Goal: Task Accomplishment & Management: Use online tool/utility

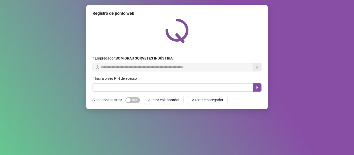
click at [130, 104] on div "Sim Não" at bounding box center [132, 100] width 14 height 8
click at [128, 101] on div "button" at bounding box center [128, 100] width 5 height 5
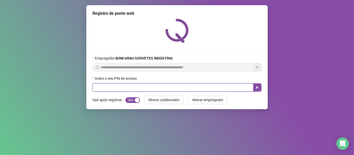
click at [122, 90] on input "text" at bounding box center [172, 87] width 161 height 8
type input "*****"
click at [260, 84] on button "button" at bounding box center [257, 87] width 8 height 8
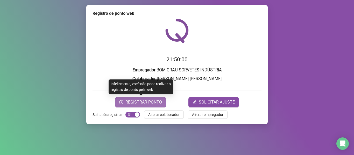
click at [147, 102] on span "REGISTRAR PONTO" at bounding box center [143, 102] width 36 height 6
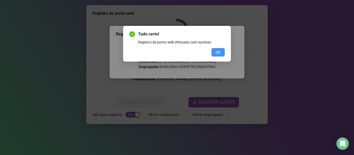
click at [219, 53] on span "OK" at bounding box center [217, 52] width 5 height 6
